Goal: Task Accomplishment & Management: Manage account settings

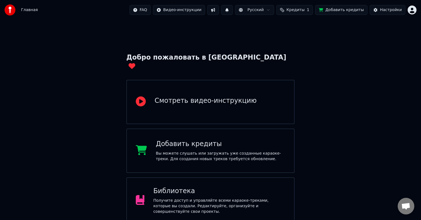
click at [216, 141] on div "Добавить кредиты Вы можете слушать или загружать уже созданные караоке-треки. Д…" at bounding box center [221, 151] width 130 height 22
click at [200, 151] on div "Вы можете слушать или загружать уже созданные караоке-треки. Для создания новых…" at bounding box center [221, 156] width 130 height 11
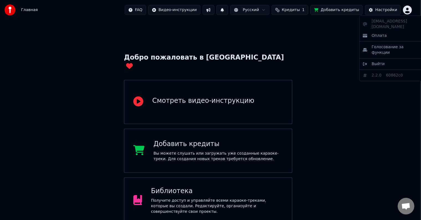
click at [413, 10] on html "Главная FAQ Видео-инструкции Русский Кредиты 1 Добавить кредиты Настройки Добро…" at bounding box center [210, 164] width 421 height 329
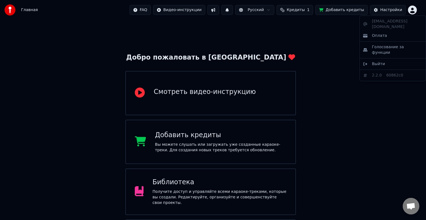
click at [413, 10] on html "Главная FAQ Видео-инструкции Русский Кредиты 1 Добавить кредиты Настройки Добро…" at bounding box center [213, 160] width 426 height 321
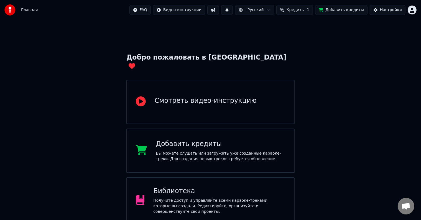
click at [411, 11] on html "Главная FAQ Видео-инструкции Русский Кредиты 1 Добавить кредиты Настройки Добро…" at bounding box center [210, 164] width 421 height 329
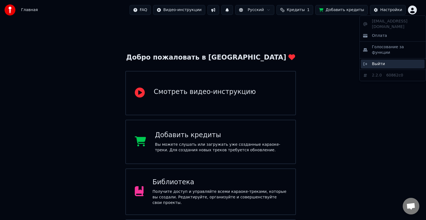
click at [380, 61] on span "Выйти" at bounding box center [378, 64] width 13 height 6
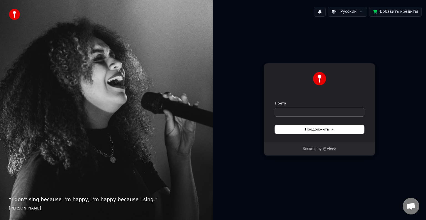
click at [312, 112] on input "Почта" at bounding box center [319, 112] width 89 height 8
click at [308, 113] on input "Почта" at bounding box center [319, 112] width 89 height 8
click at [317, 129] on span "Продолжить" at bounding box center [319, 129] width 29 height 5
type input "**********"
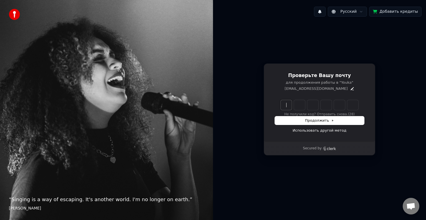
click at [285, 106] on input "Enter verification code" at bounding box center [325, 105] width 89 height 10
type input "******"
